Goal: Navigation & Orientation: Find specific page/section

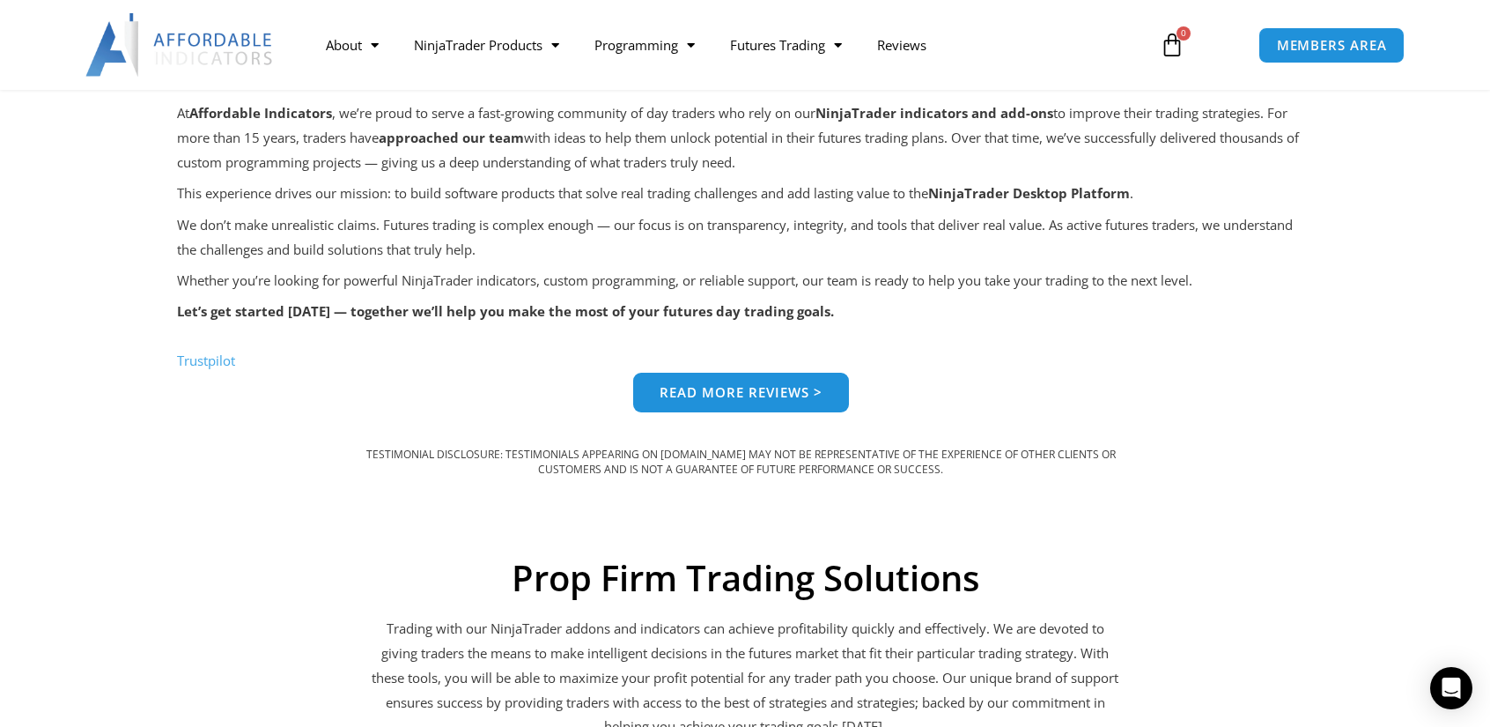
scroll to position [1430, 0]
